Goal: Information Seeking & Learning: Find specific page/section

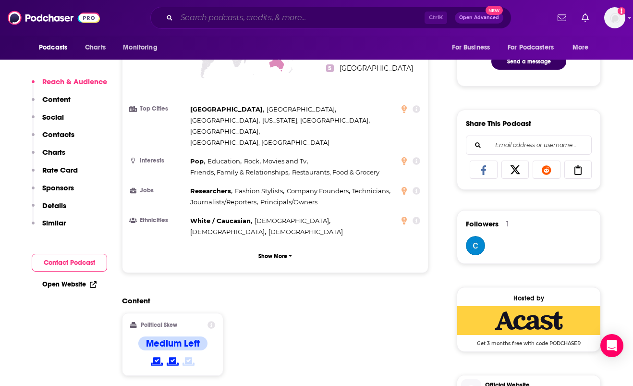
click at [281, 18] on input "Search podcasts, credits, & more..." at bounding box center [301, 17] width 248 height 15
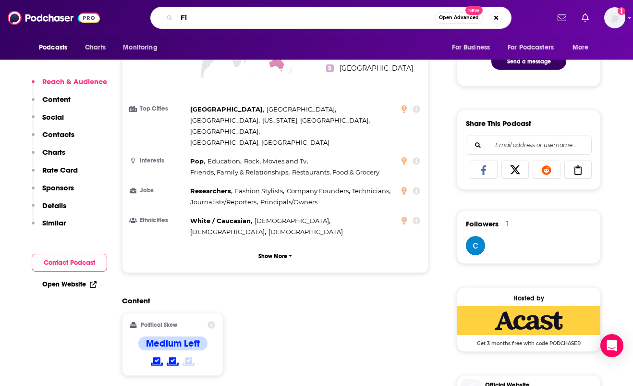
type input "F"
click at [348, 296] on div "Content Political Skew Medium Left" at bounding box center [275, 339] width 307 height 87
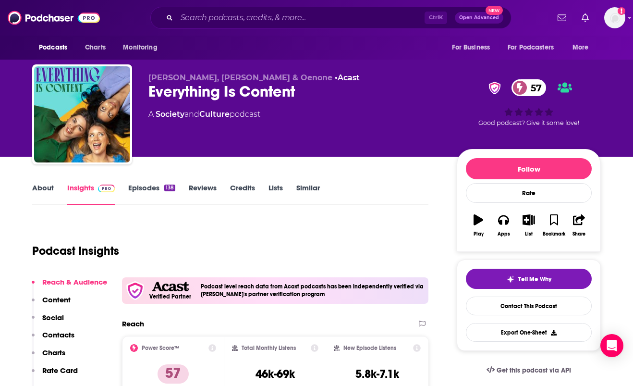
click at [44, 190] on link "About" at bounding box center [43, 194] width 22 height 22
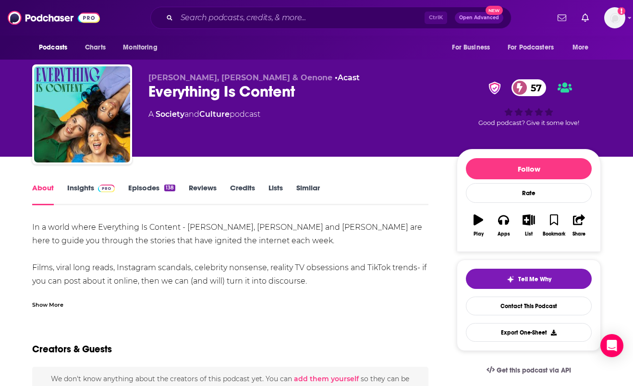
click at [50, 302] on div "Show More" at bounding box center [47, 303] width 31 height 9
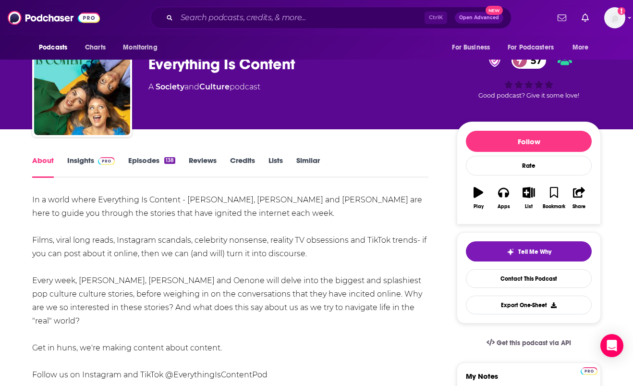
scroll to position [21, 0]
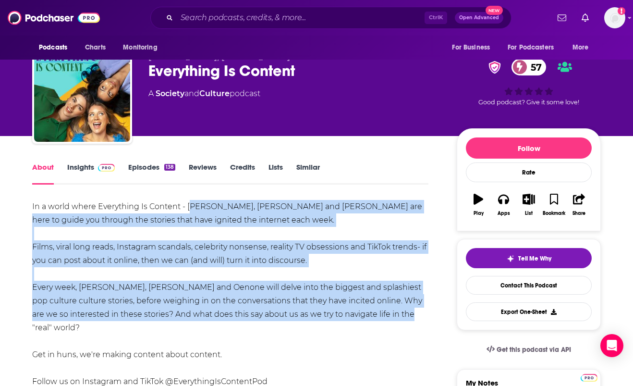
drag, startPoint x: 394, startPoint y: 309, endPoint x: 189, endPoint y: 211, distance: 227.0
click at [189, 211] on div "In a world where Everything Is Content - [PERSON_NAME], [PERSON_NAME] and [PERS…" at bounding box center [230, 307] width 396 height 215
click at [390, 317] on div "In a world where Everything Is Content - [PERSON_NAME], [PERSON_NAME] and [PERS…" at bounding box center [230, 307] width 396 height 215
drag, startPoint x: 393, startPoint y: 313, endPoint x: 187, endPoint y: 212, distance: 229.5
click at [187, 212] on div "In a world where Everything Is Content - [PERSON_NAME], [PERSON_NAME] and [PERS…" at bounding box center [230, 307] width 396 height 215
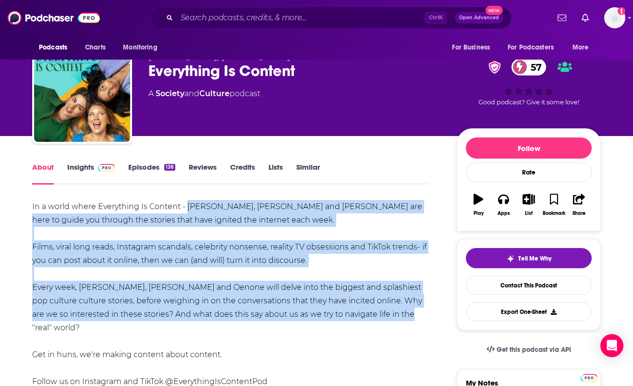
copy div "[PERSON_NAME], [PERSON_NAME] and [PERSON_NAME] are here to guide you through th…"
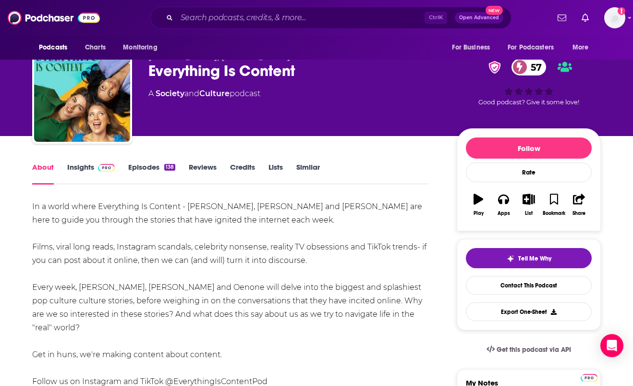
click at [96, 167] on span at bounding box center [104, 166] width 21 height 9
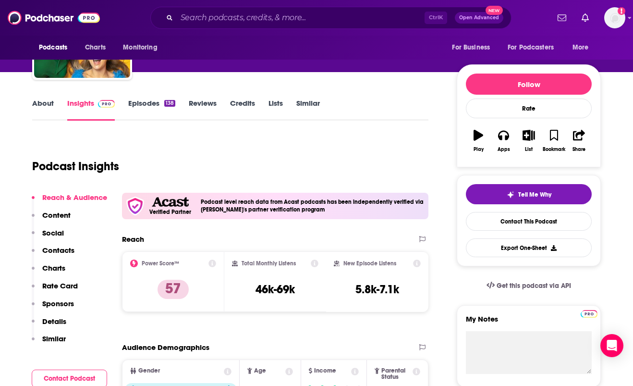
scroll to position [84, 0]
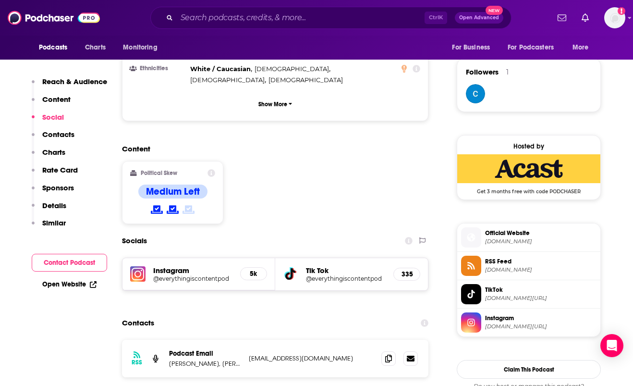
scroll to position [680, 0]
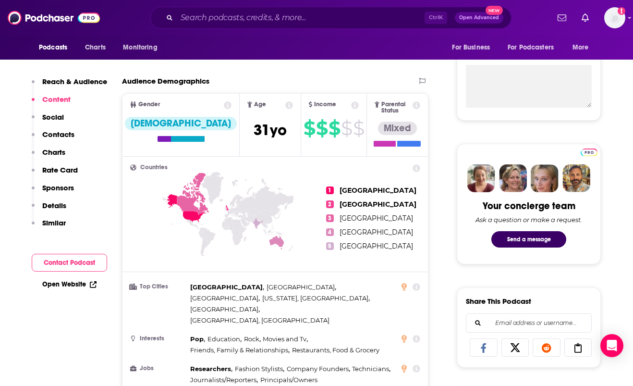
scroll to position [350, 0]
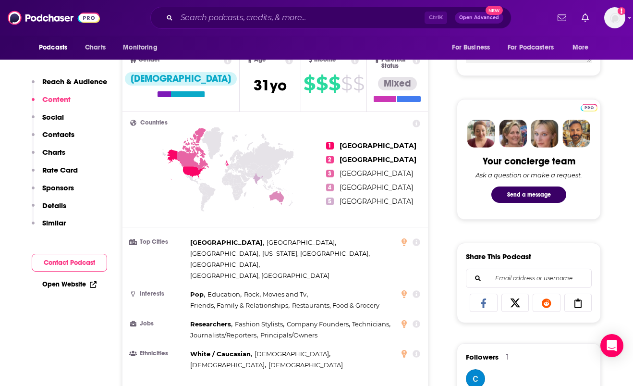
scroll to position [395, 0]
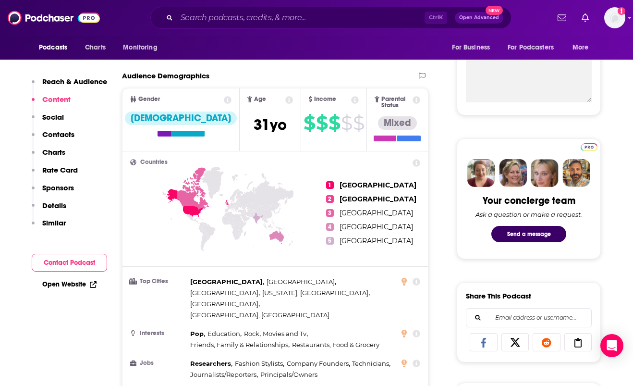
scroll to position [356, 0]
click at [264, 21] on input "Search podcasts, credits, & more..." at bounding box center [301, 17] width 248 height 15
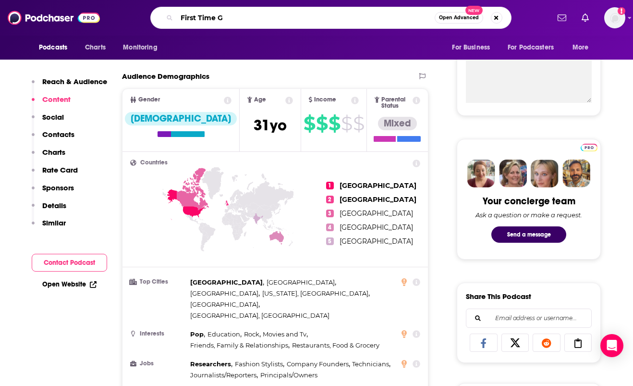
type input "First Time Go"
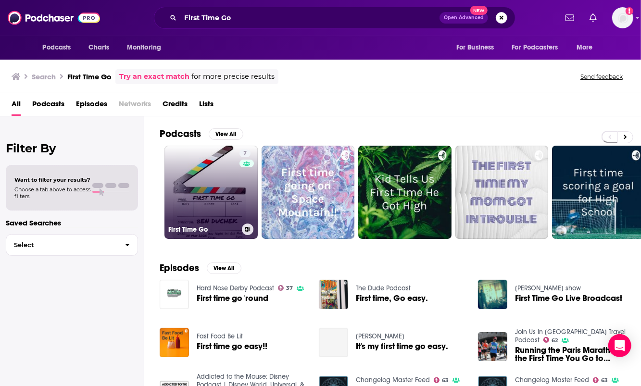
click at [207, 178] on link "7 First Time Go" at bounding box center [210, 192] width 93 height 93
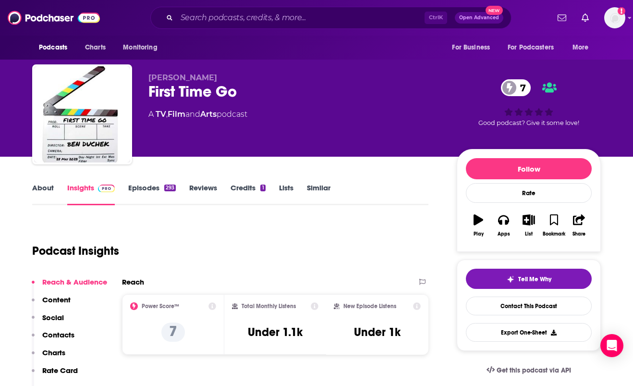
click at [252, 15] on input "Search podcasts, credits, & more..." at bounding box center [301, 17] width 248 height 15
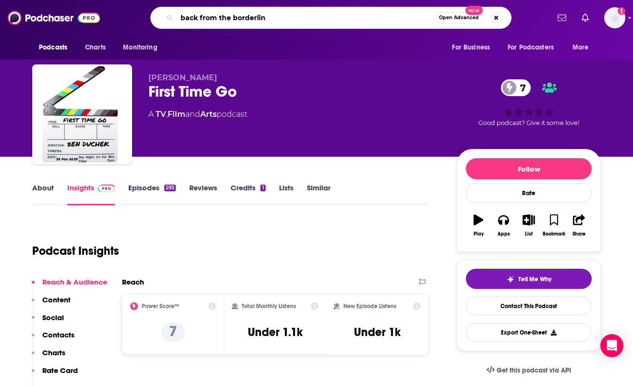
type input "back from the borderline"
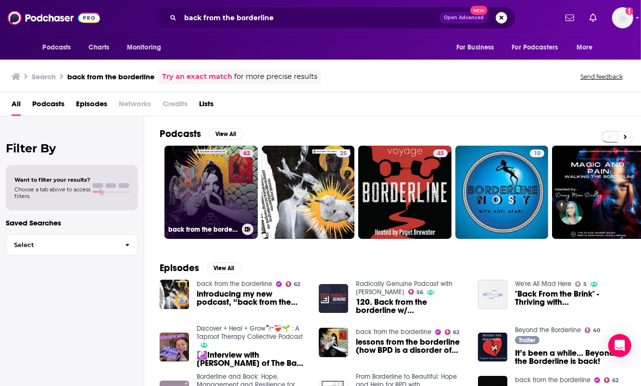
click at [203, 173] on link "62 back from the borderline" at bounding box center [210, 192] width 93 height 93
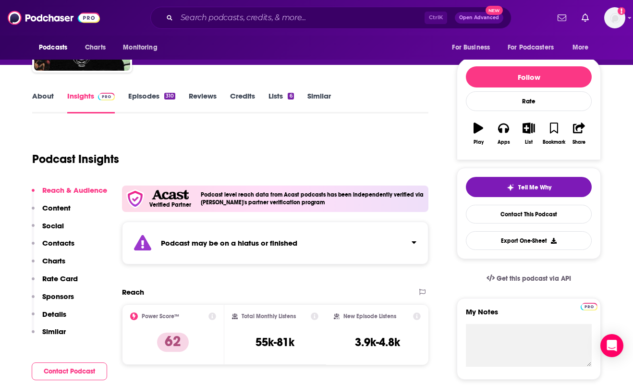
scroll to position [91, 0]
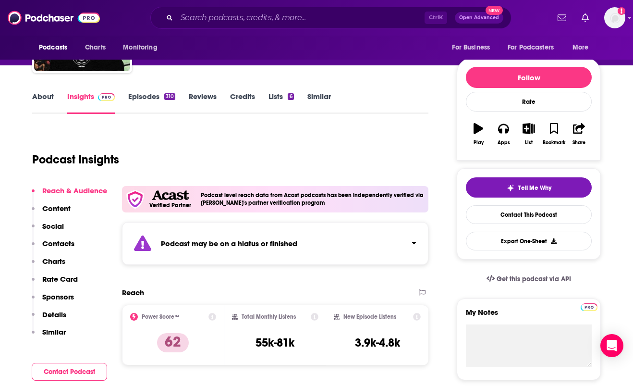
click at [150, 95] on link "Episodes 310" at bounding box center [151, 103] width 47 height 22
